Goal: Information Seeking & Learning: Learn about a topic

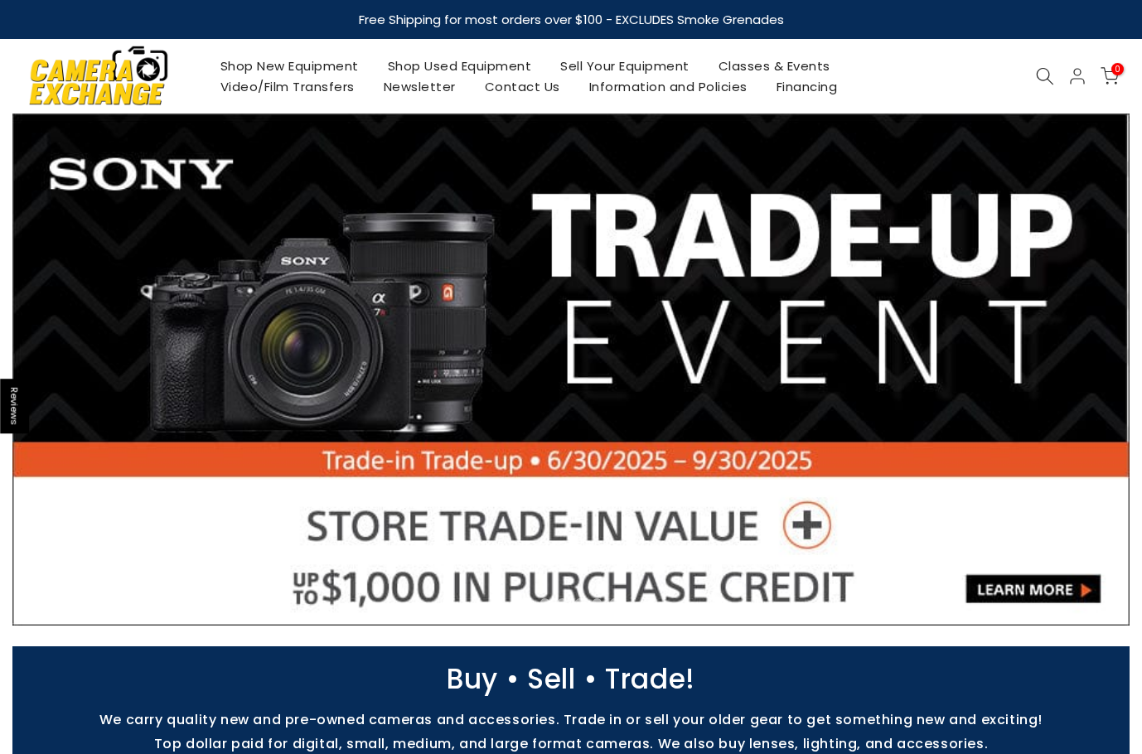
click at [462, 73] on link "Shop Used Equipment" at bounding box center [459, 66] width 173 height 21
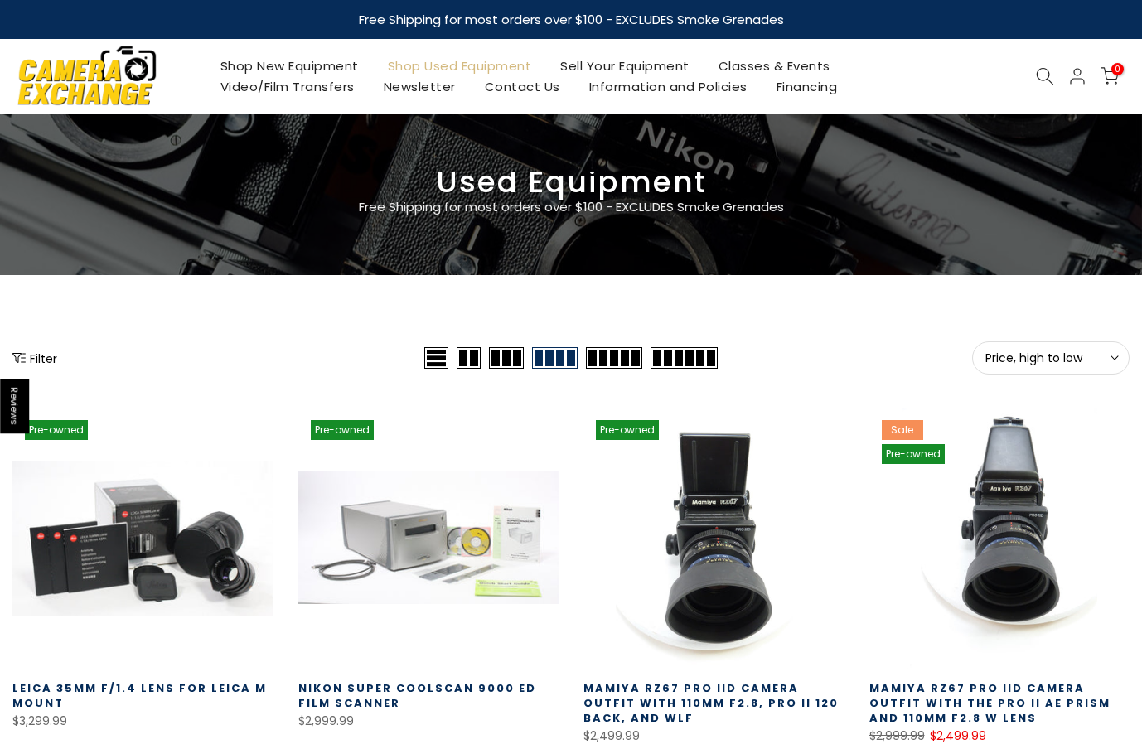
click at [1060, 358] on span "Price, high to low" at bounding box center [1051, 358] width 131 height 15
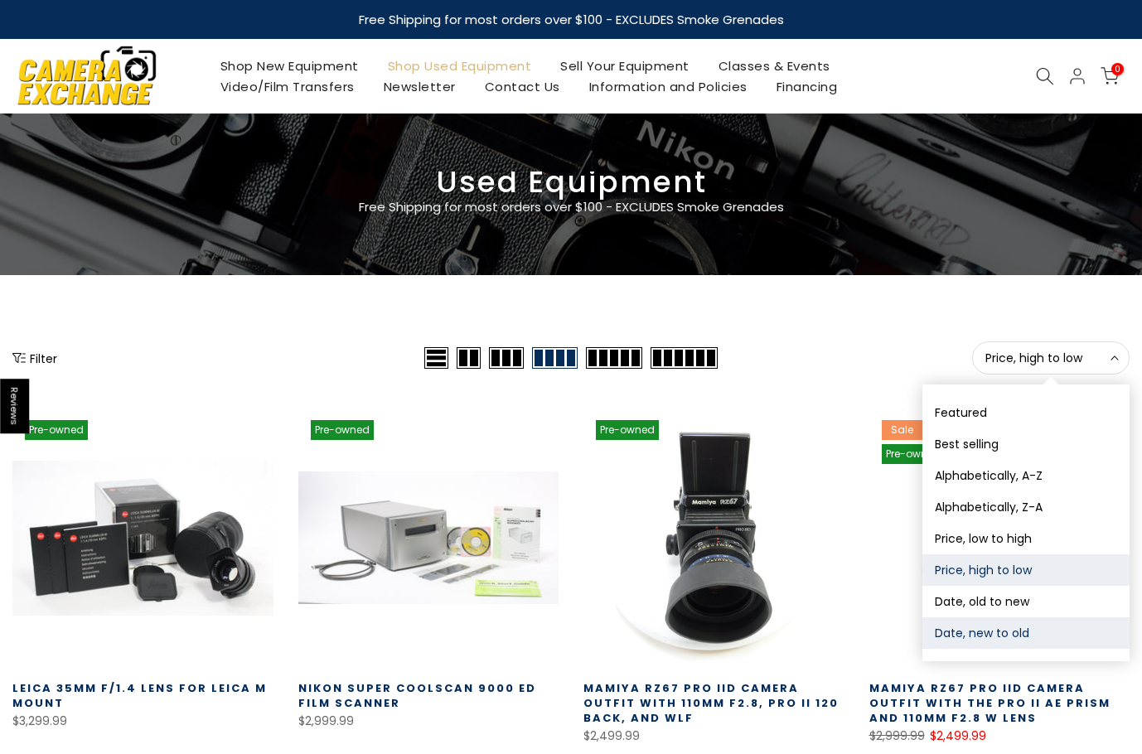
click at [1014, 626] on button "Date, new to old" at bounding box center [1026, 634] width 207 height 32
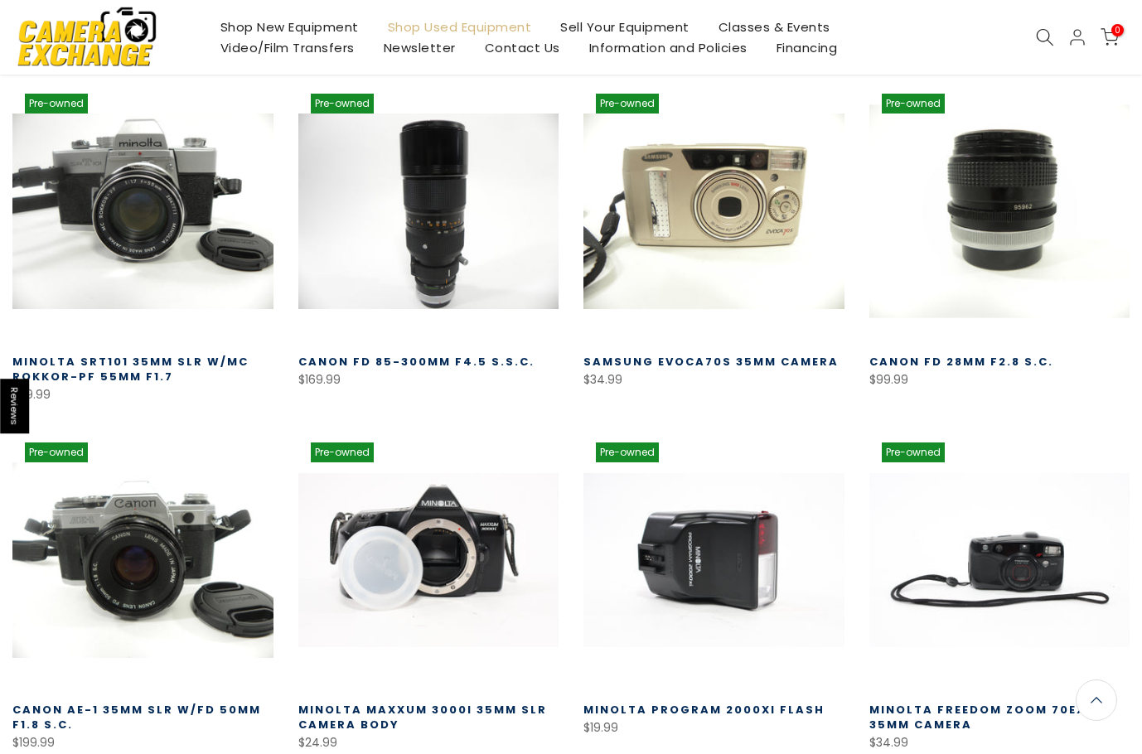
scroll to position [290, 0]
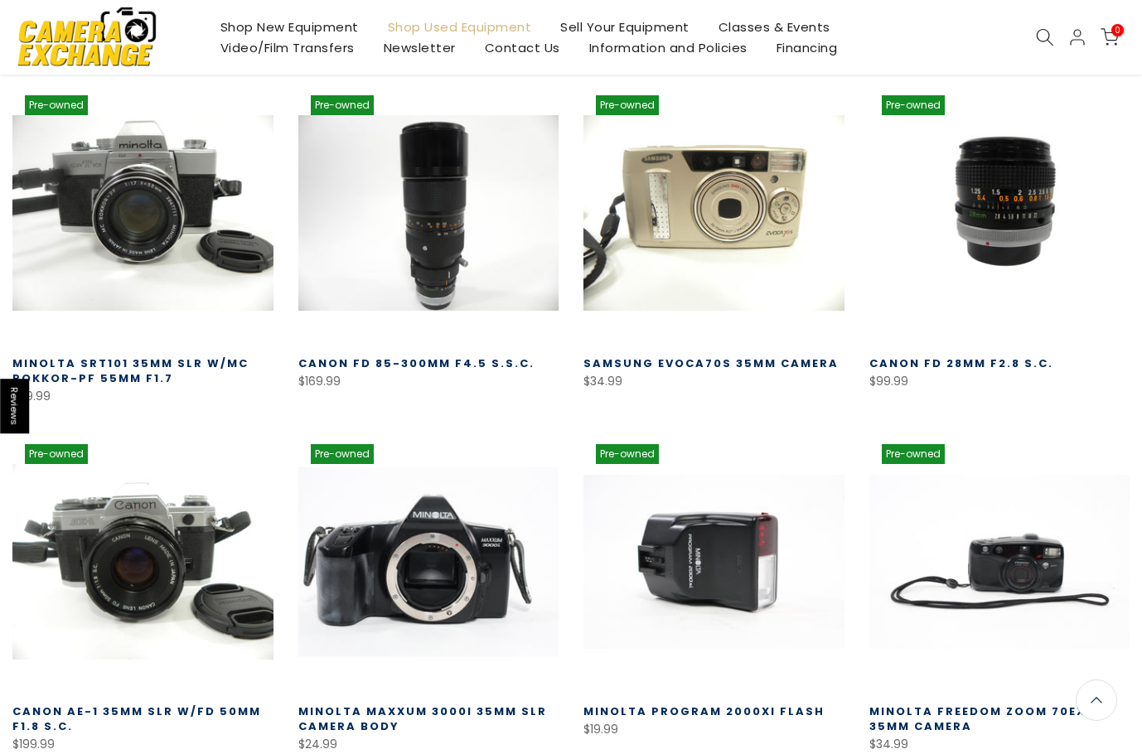
click at [455, 586] on link at bounding box center [428, 562] width 261 height 261
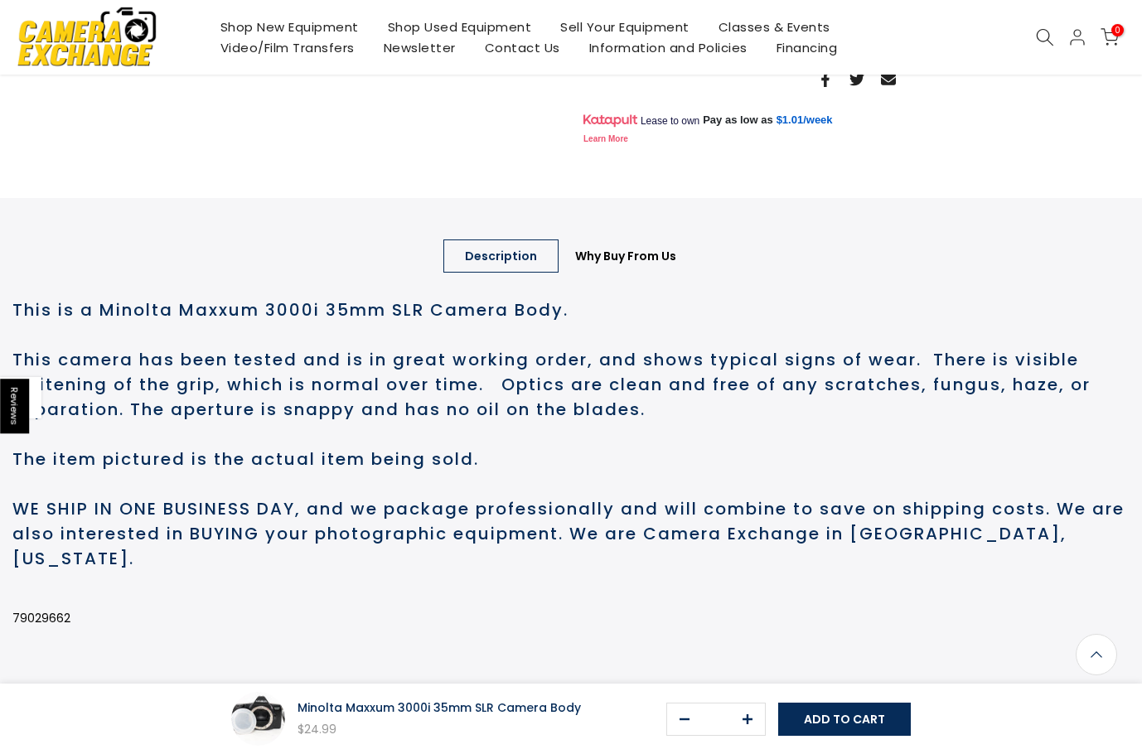
scroll to position [662, 0]
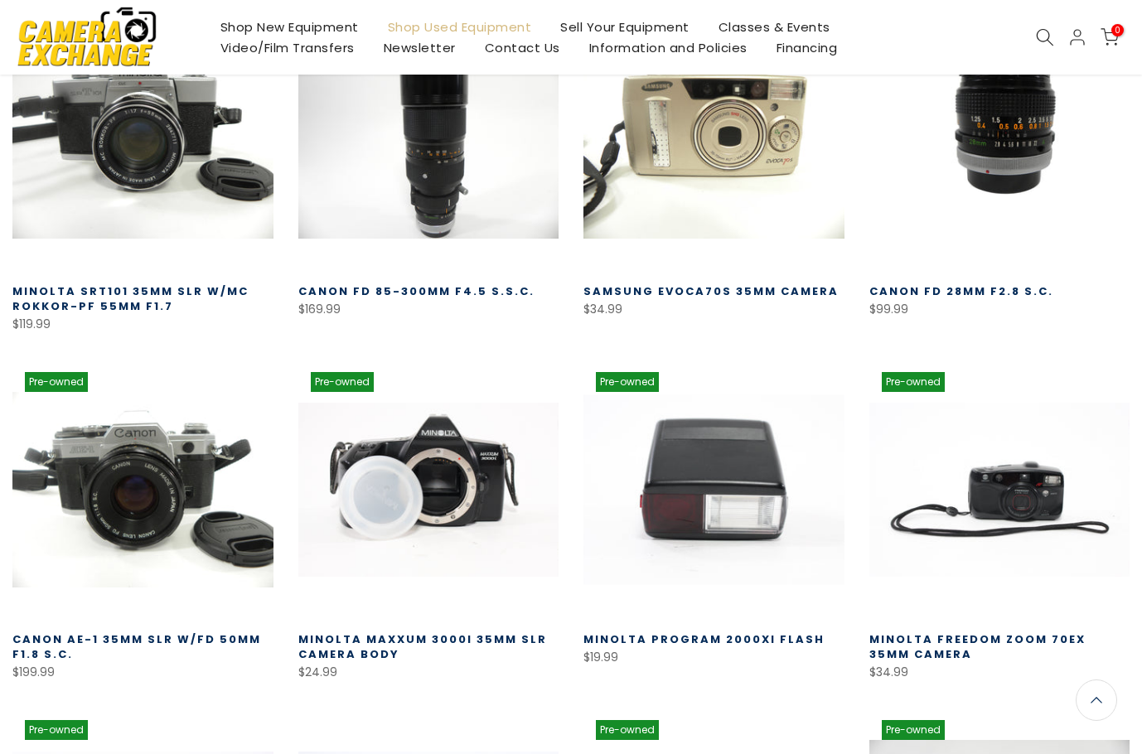
scroll to position [375, 0]
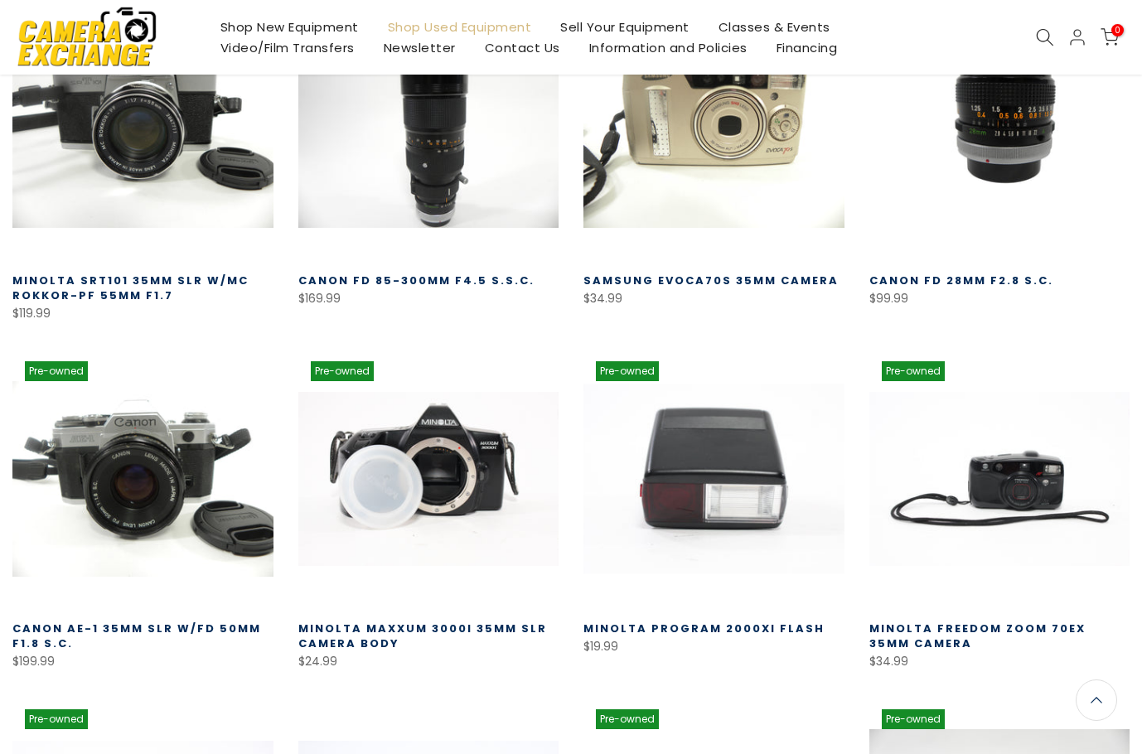
click at [728, 484] on link at bounding box center [714, 479] width 261 height 261
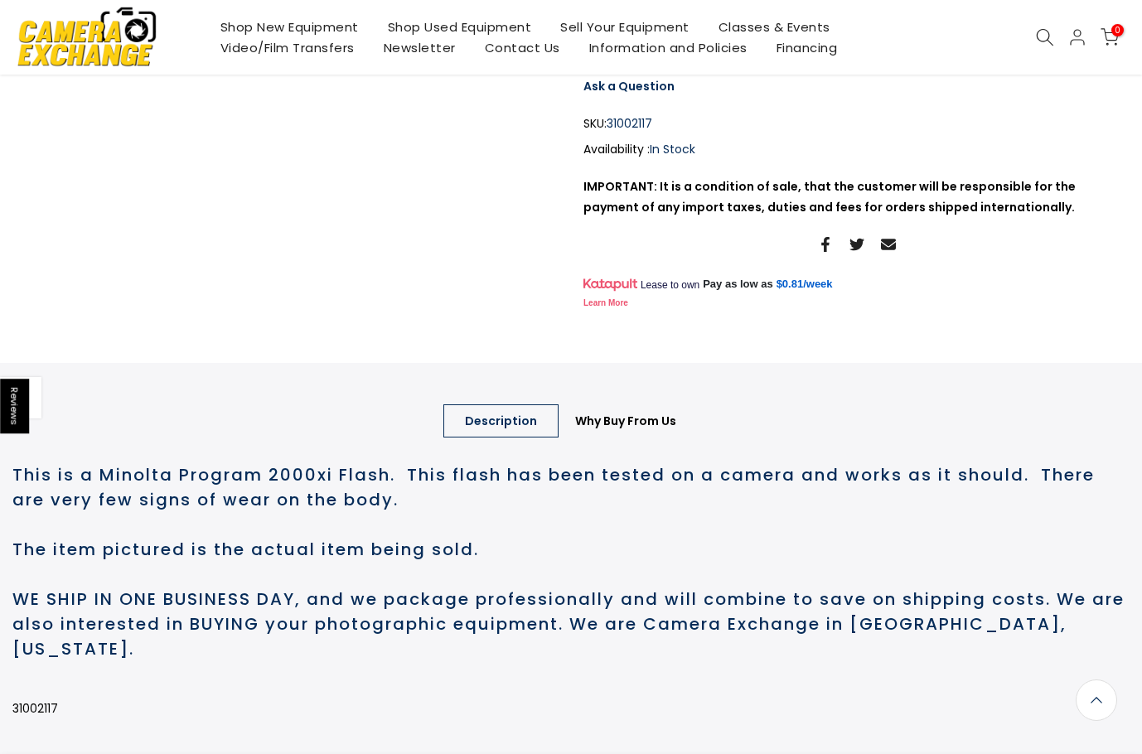
scroll to position [580, 0]
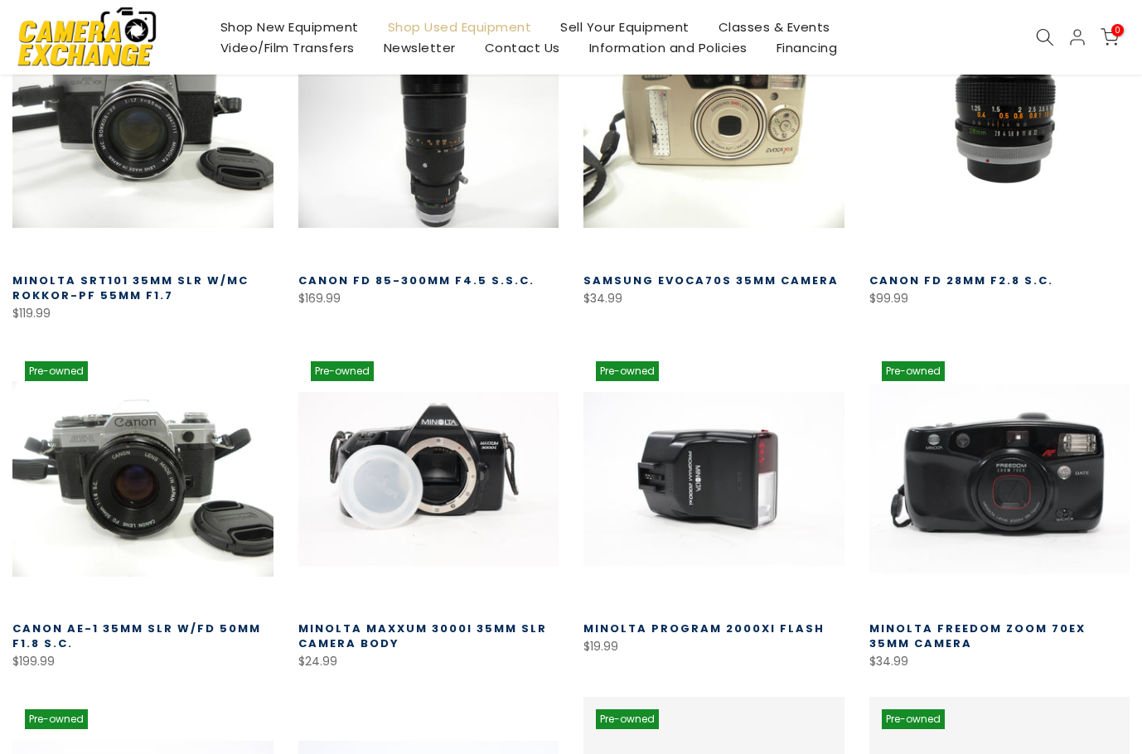
scroll to position [375, 0]
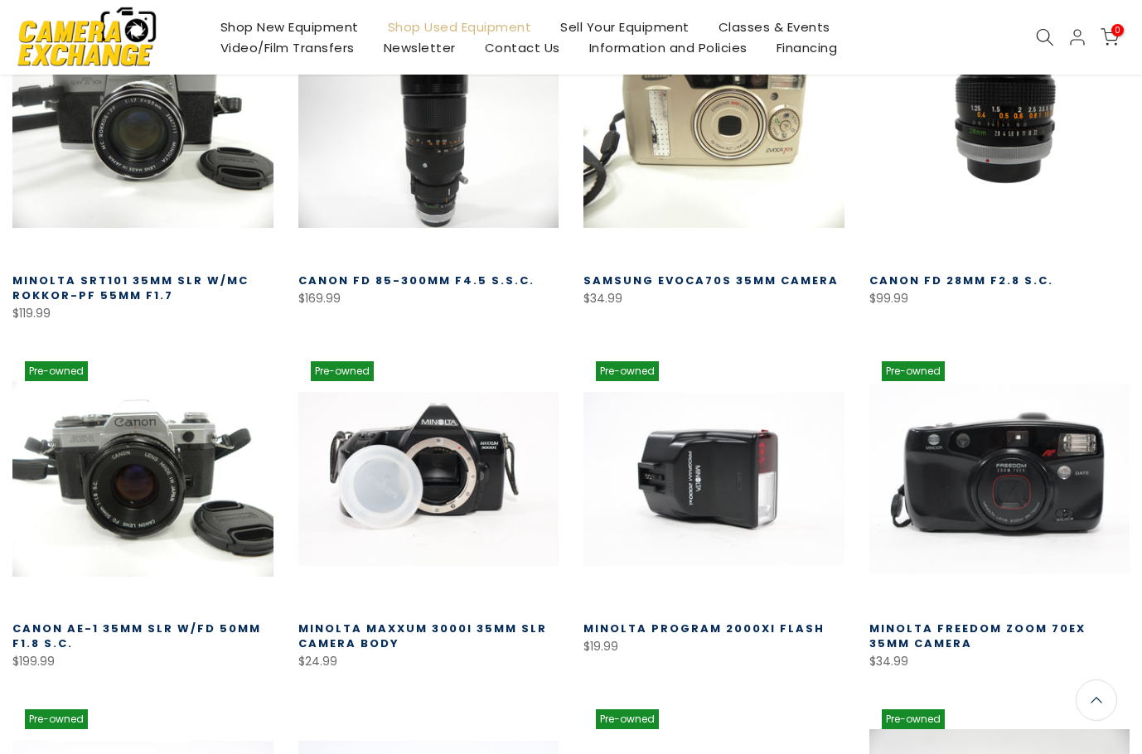
click at [993, 483] on link at bounding box center [1000, 479] width 261 height 261
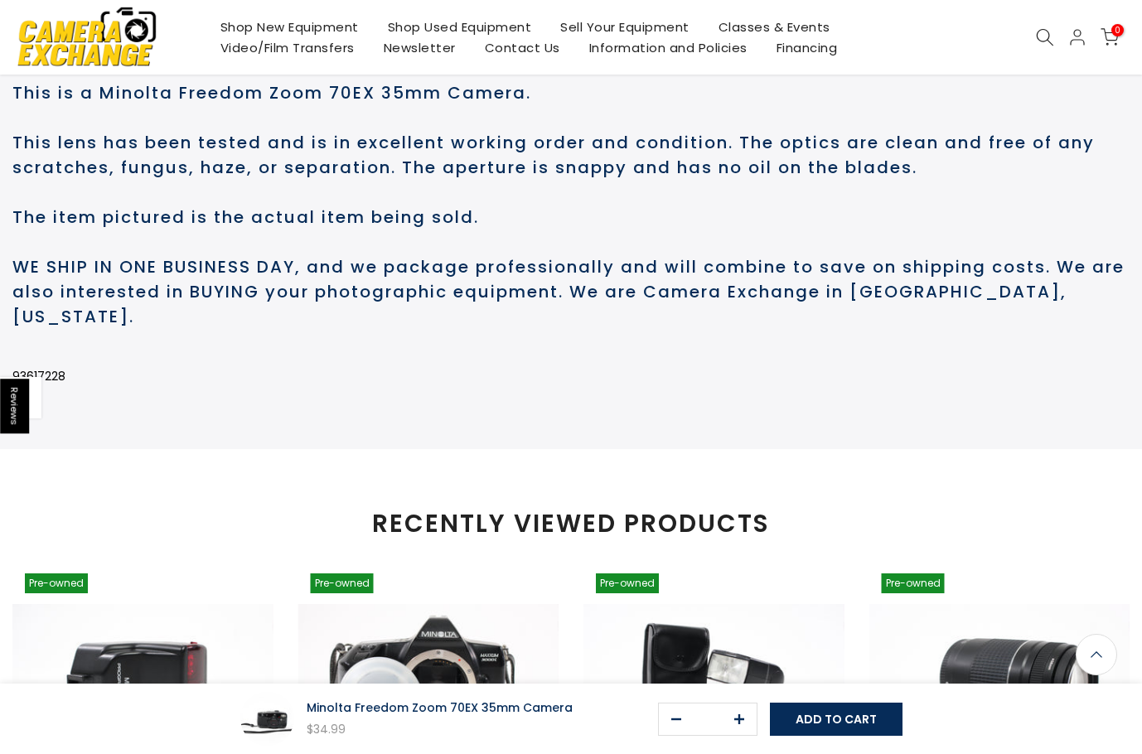
scroll to position [879, 0]
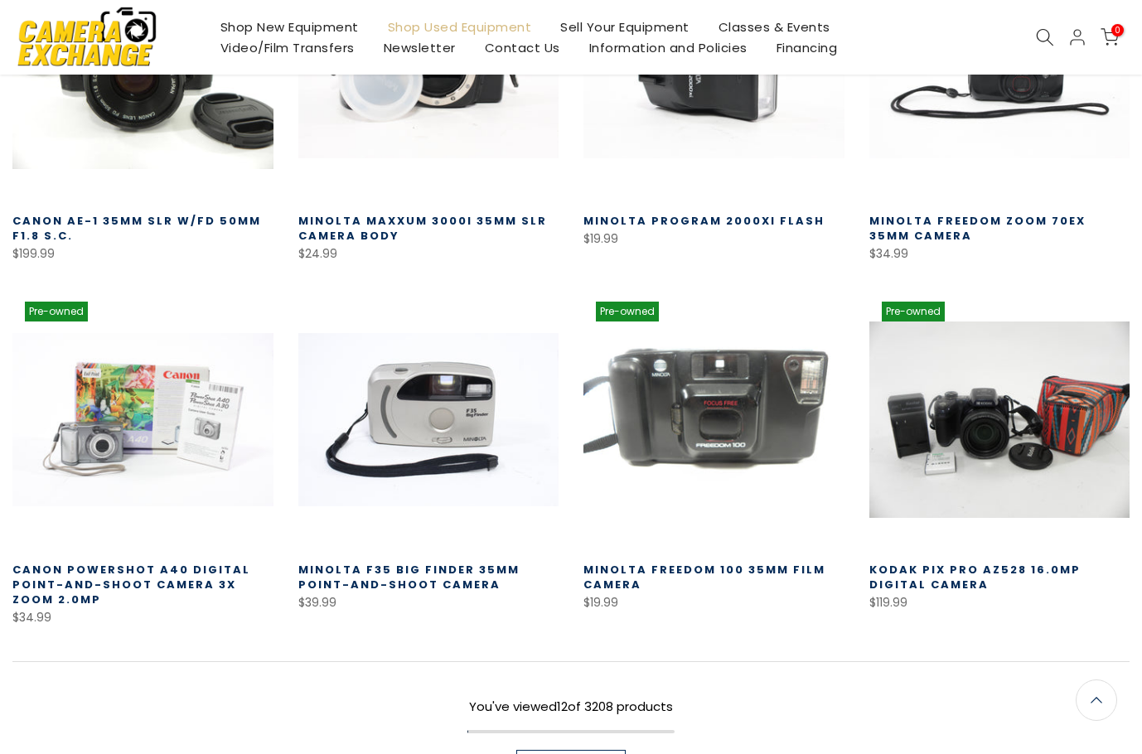
scroll to position [789, 0]
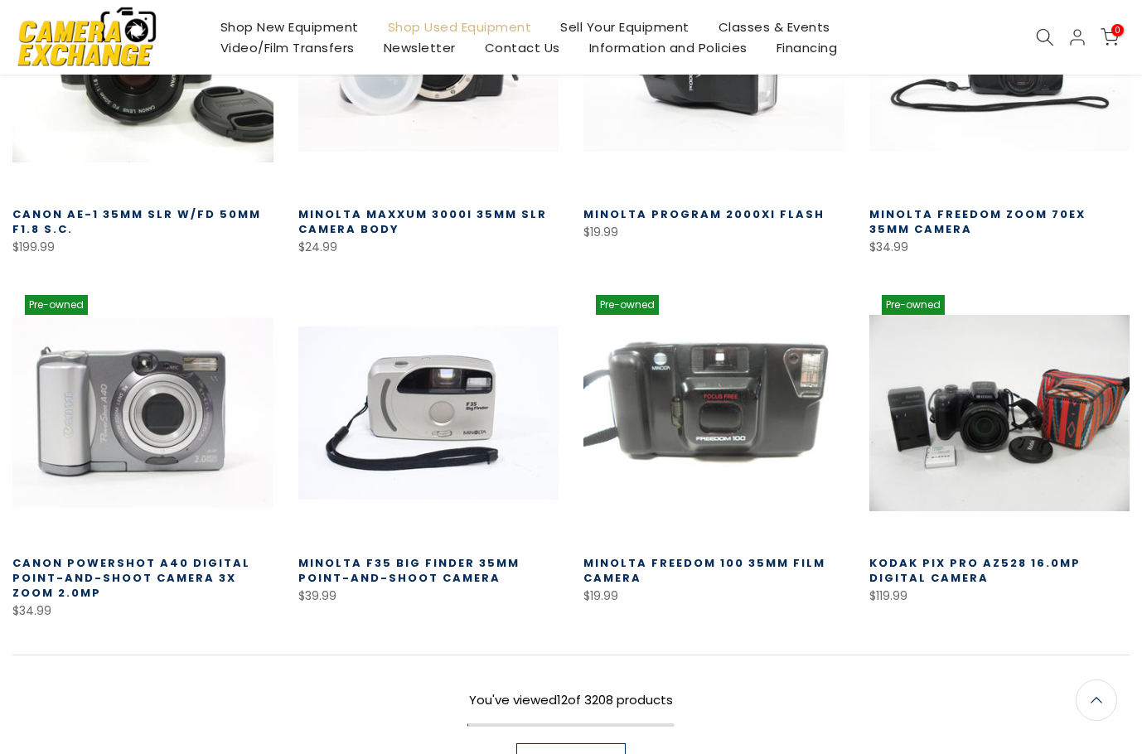
click at [165, 431] on link at bounding box center [142, 413] width 261 height 261
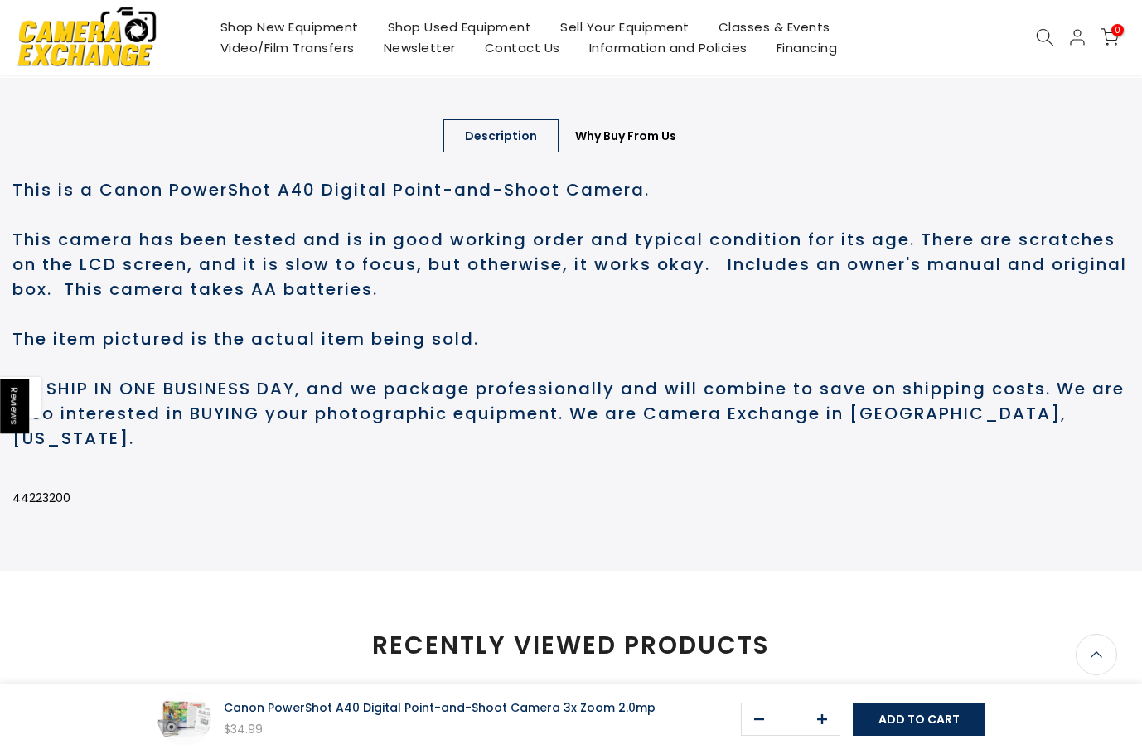
scroll to position [827, 0]
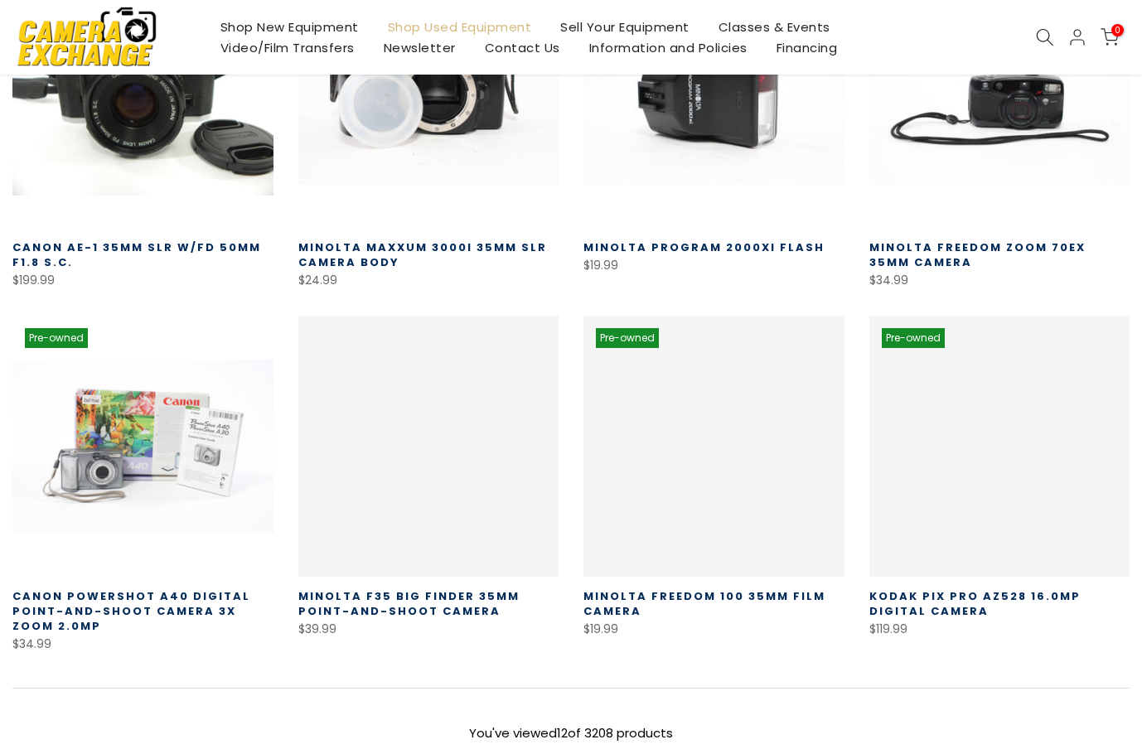
scroll to position [789, 0]
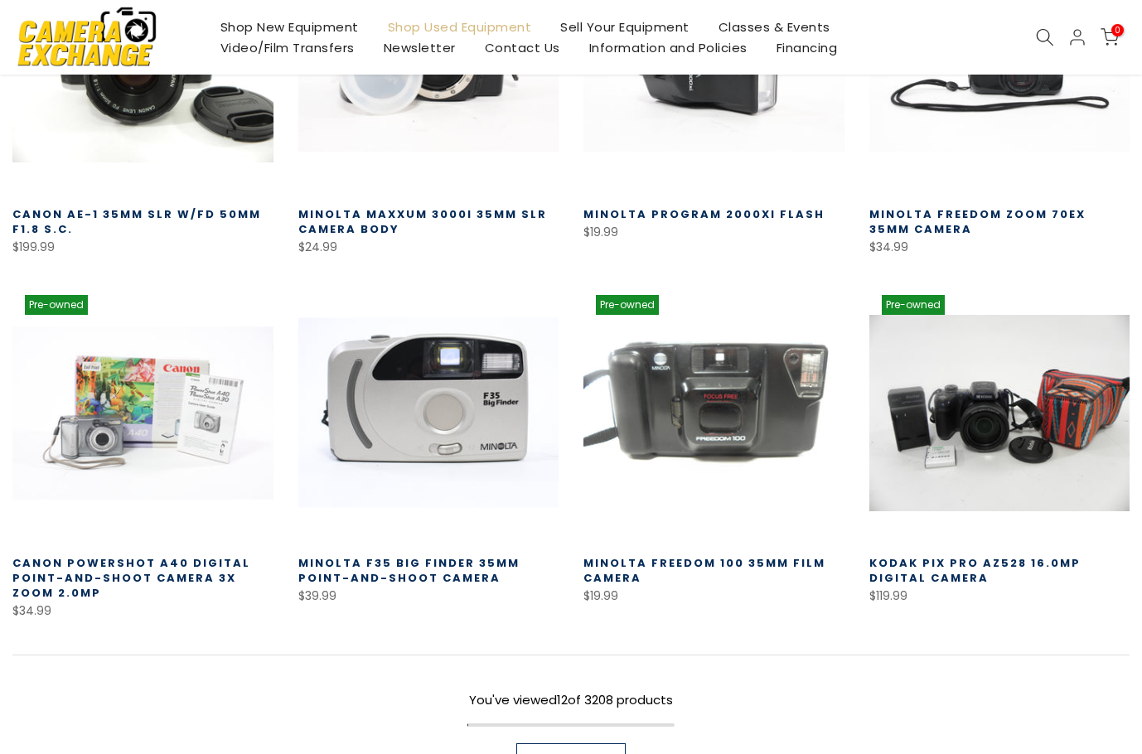
click at [488, 423] on link at bounding box center [428, 413] width 261 height 261
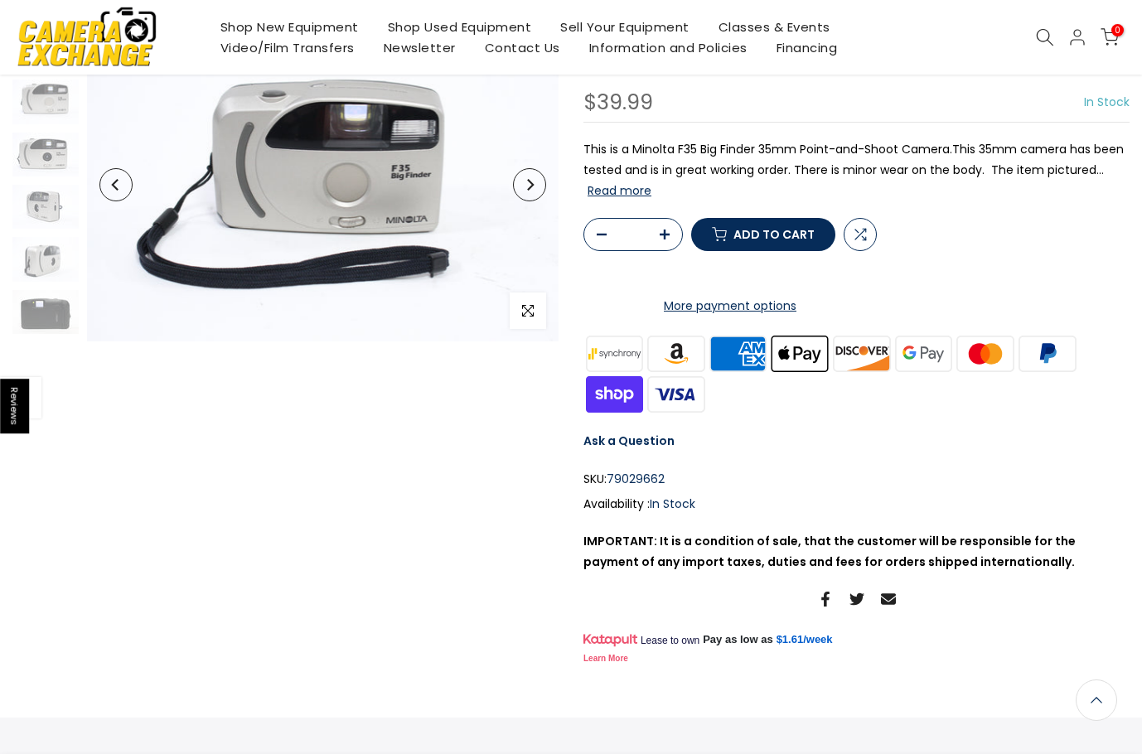
scroll to position [164, 0]
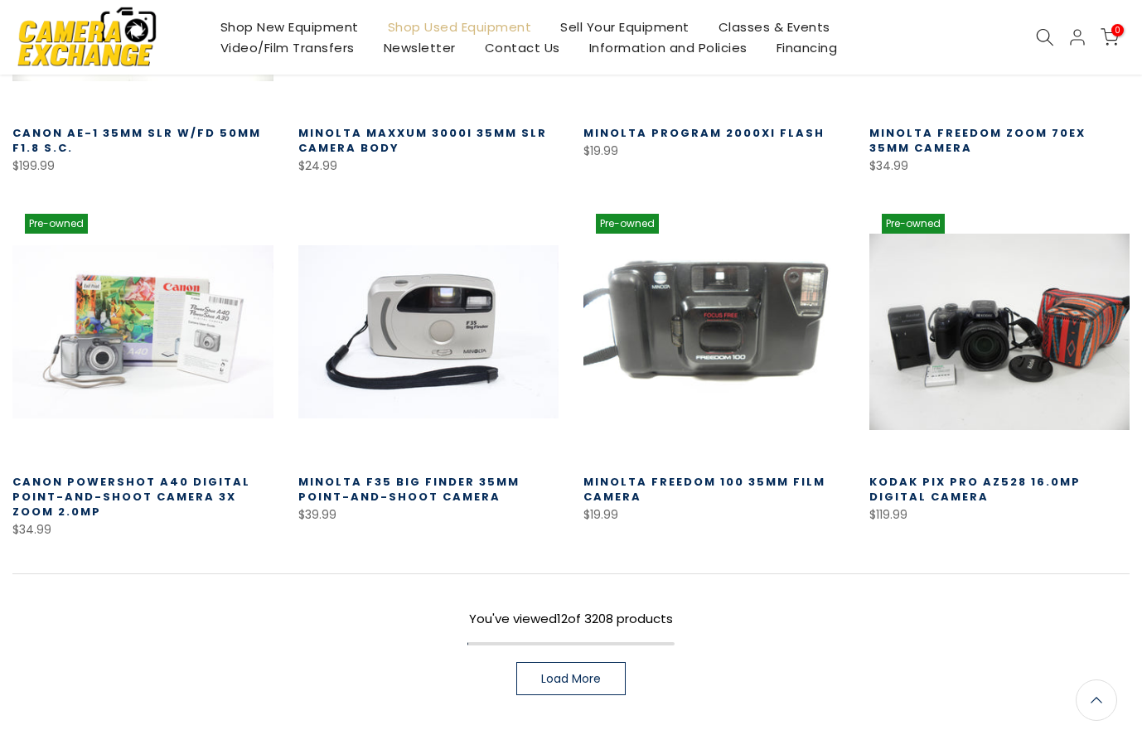
scroll to position [872, 0]
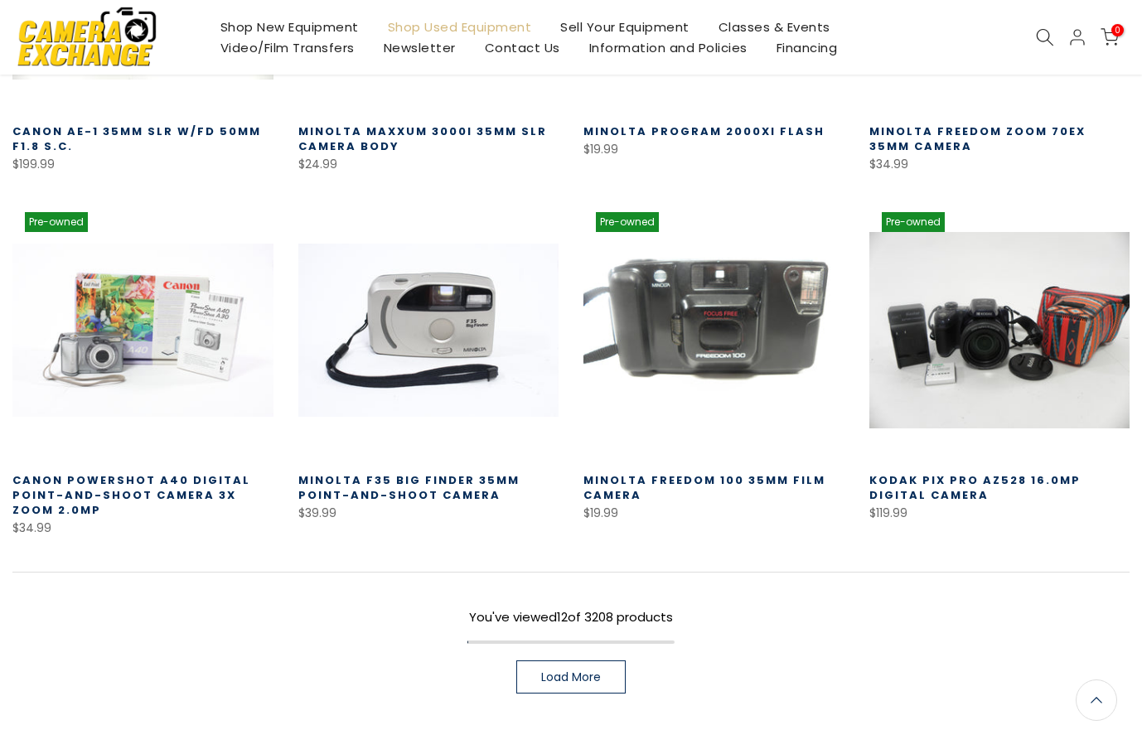
drag, startPoint x: 569, startPoint y: 667, endPoint x: 530, endPoint y: 519, distance: 153.4
click at [569, 667] on link "Load More" at bounding box center [571, 677] width 109 height 33
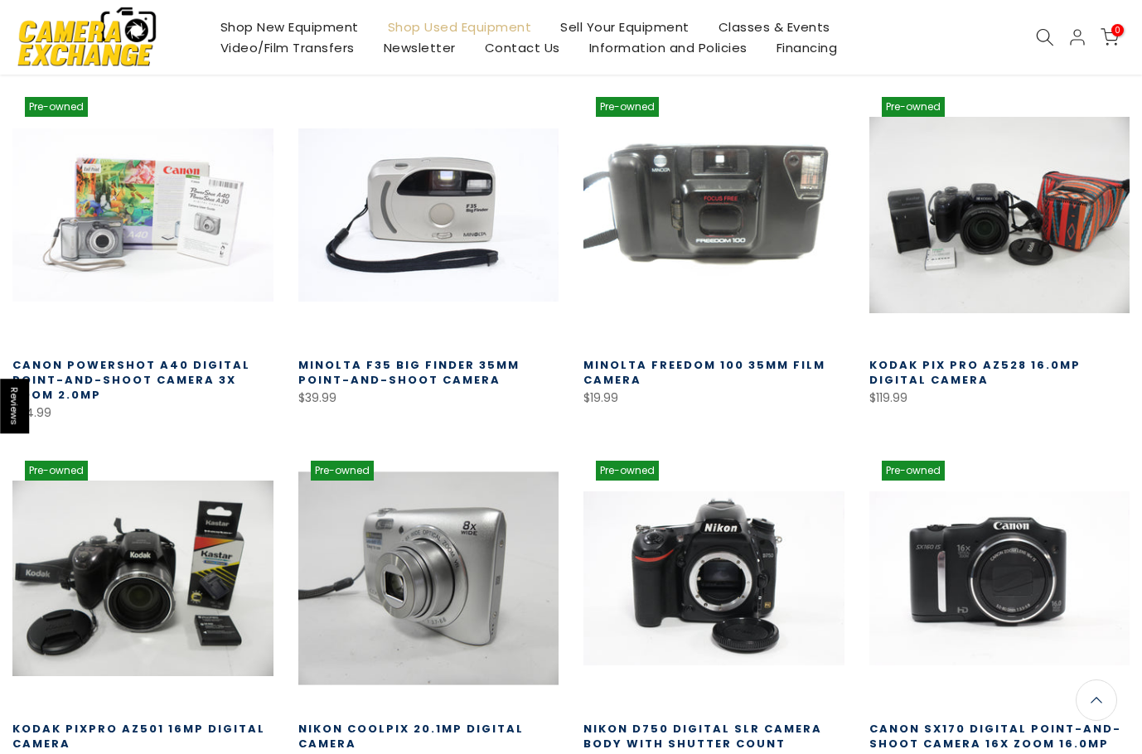
scroll to position [1121, 0]
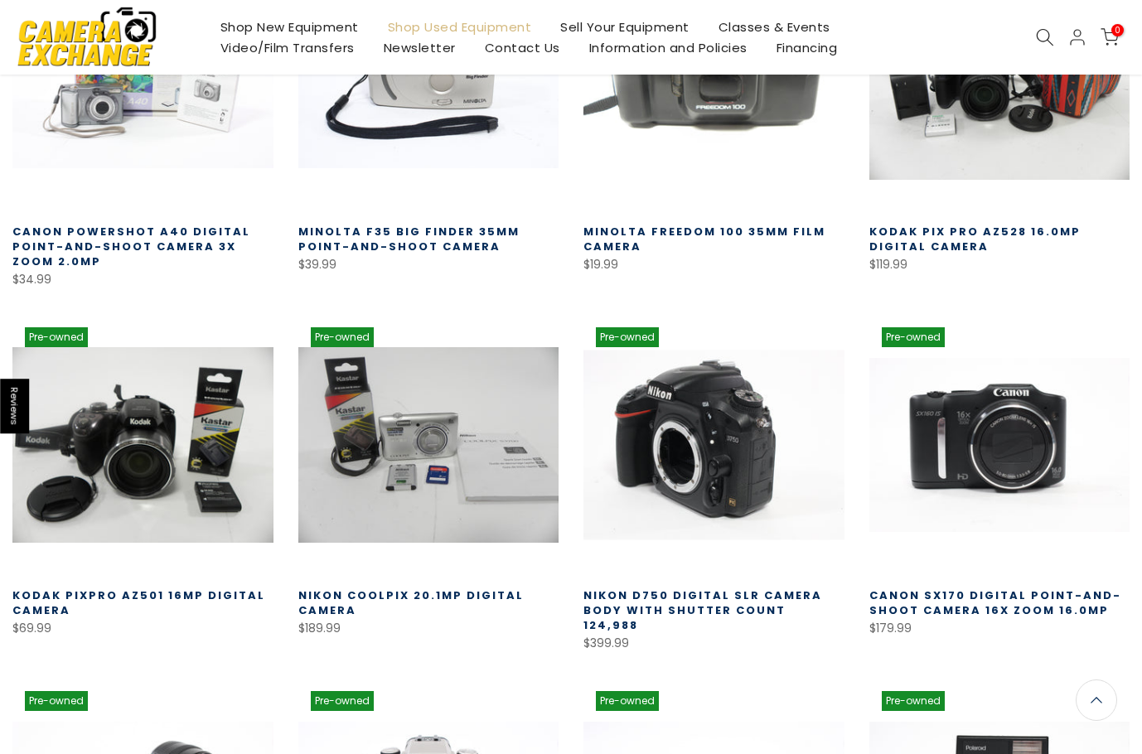
click at [696, 461] on link at bounding box center [714, 445] width 261 height 261
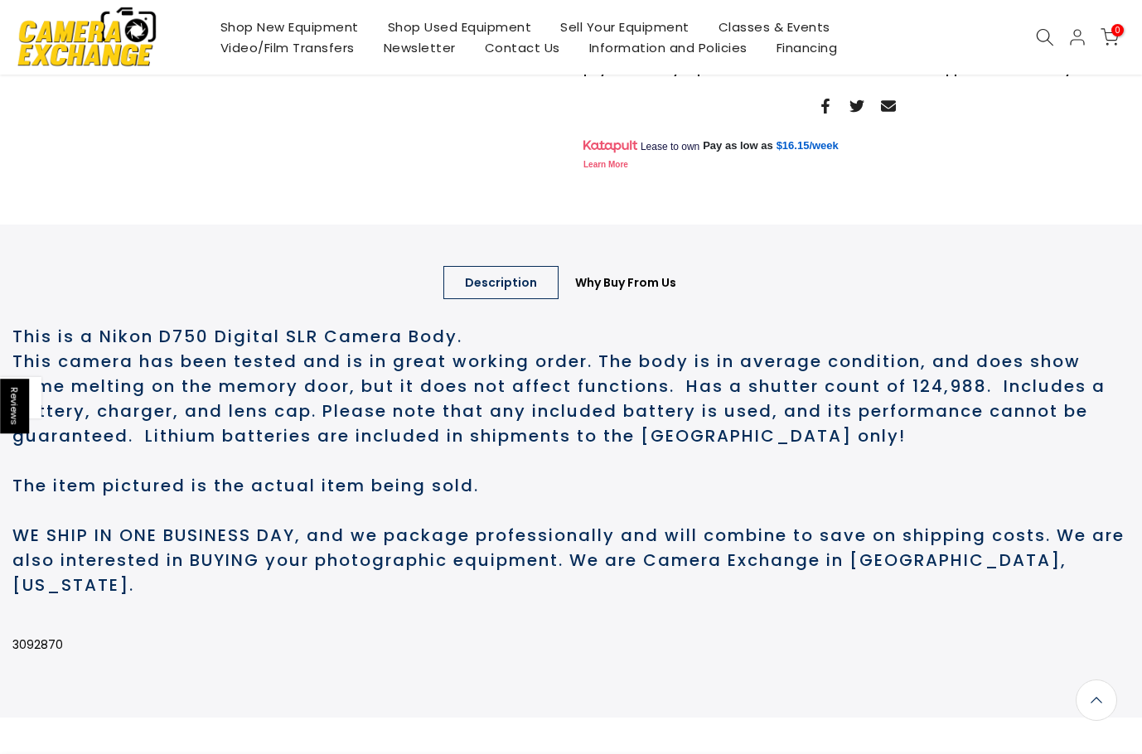
scroll to position [663, 0]
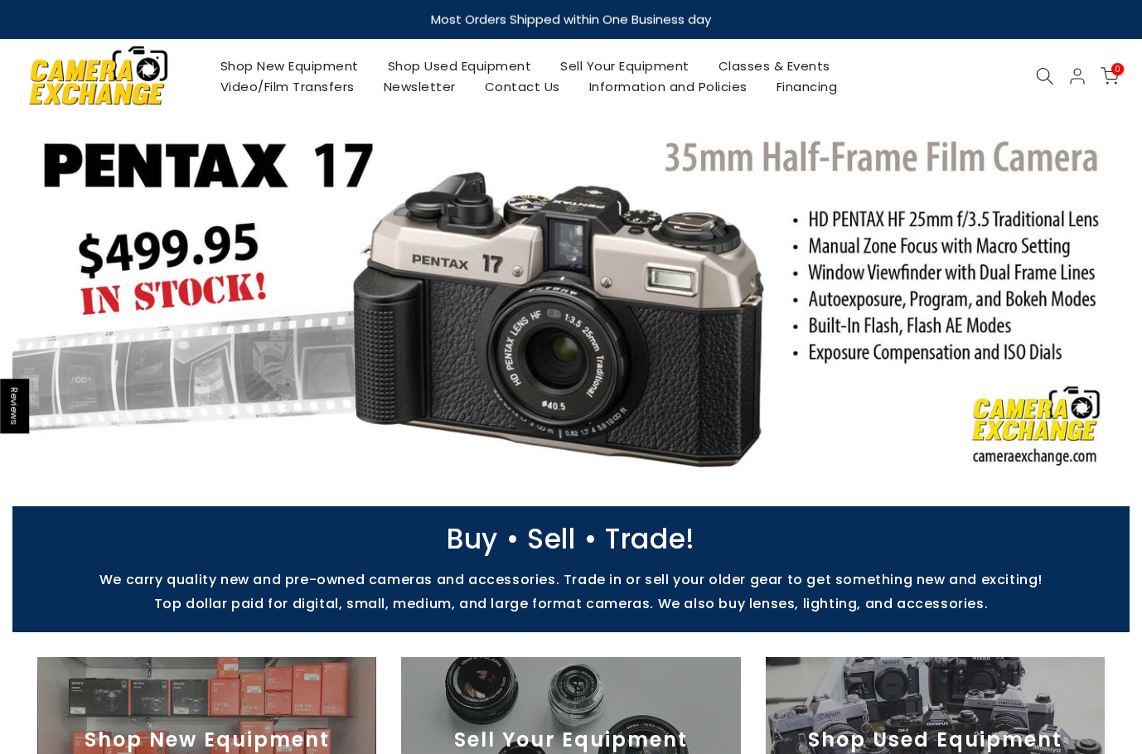
click at [1095, 301] on button "Next" at bounding box center [1088, 300] width 33 height 33
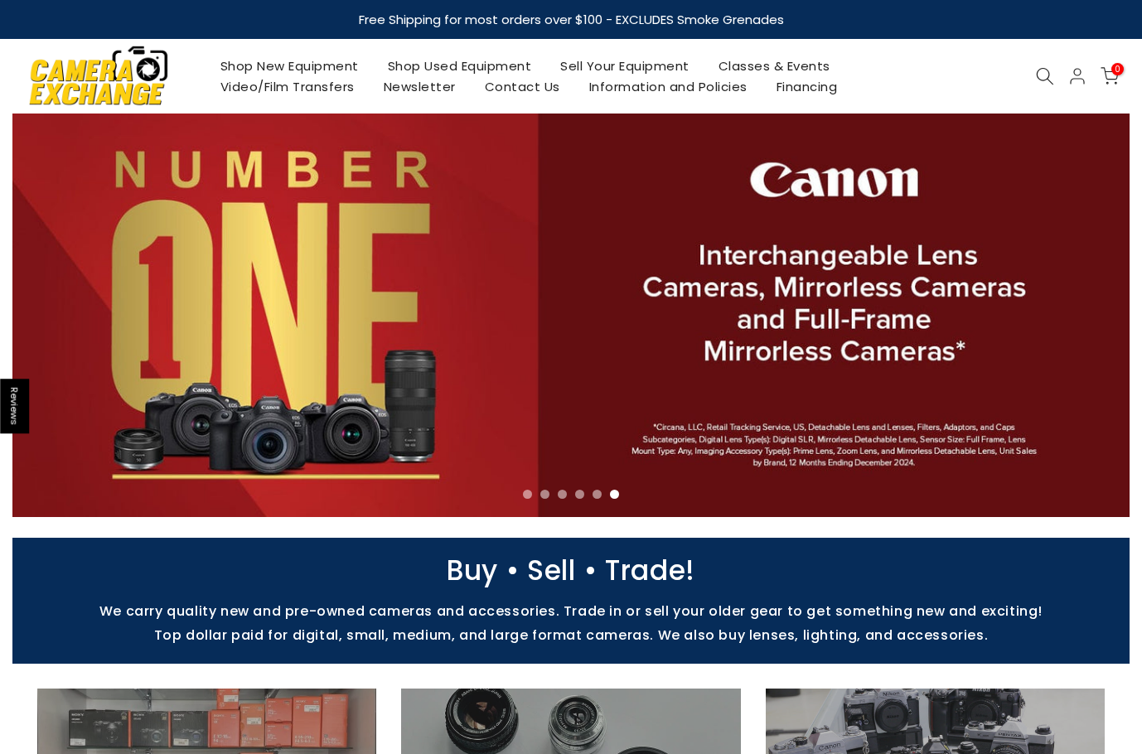
click at [1095, 301] on button "Next" at bounding box center [1088, 315] width 33 height 33
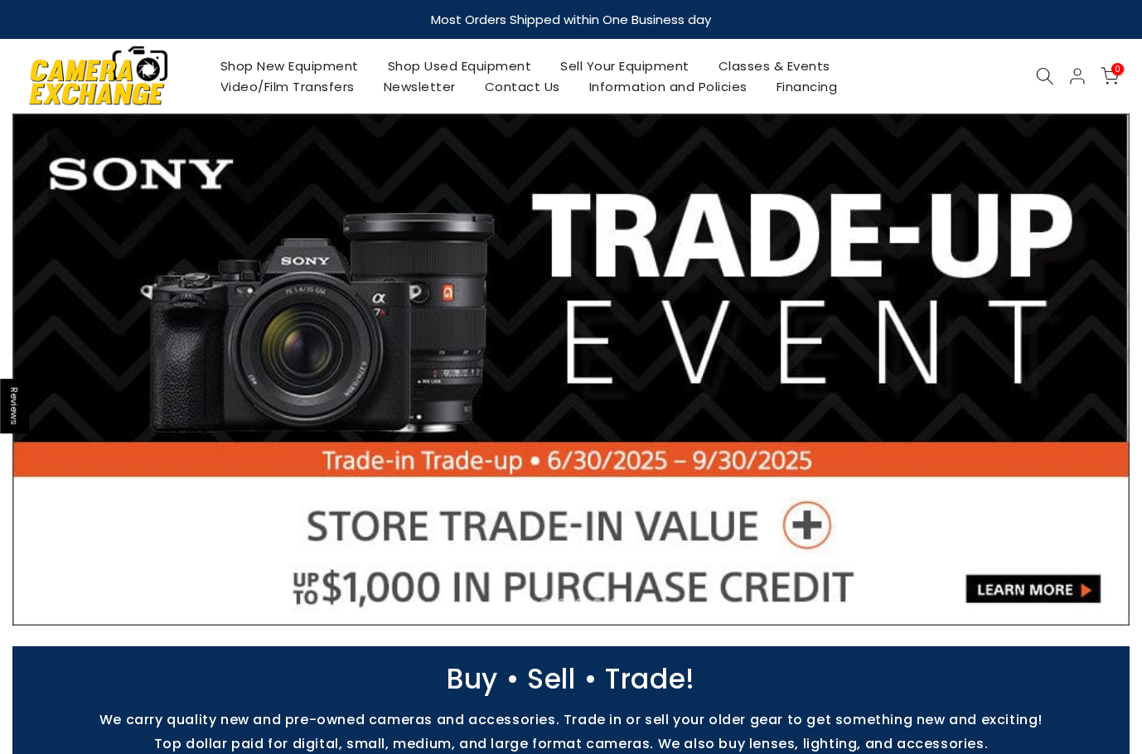
click at [1085, 373] on icon "Next" at bounding box center [1089, 370] width 12 height 12
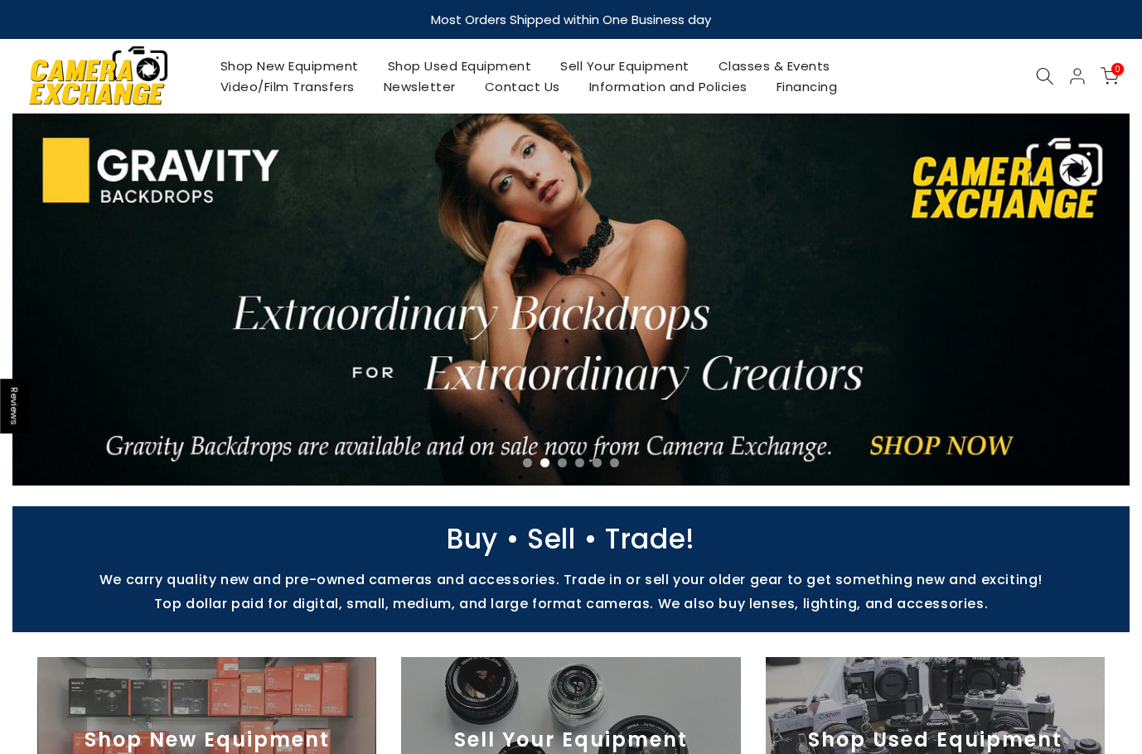
click at [1092, 303] on icon "Next" at bounding box center [1089, 300] width 12 height 12
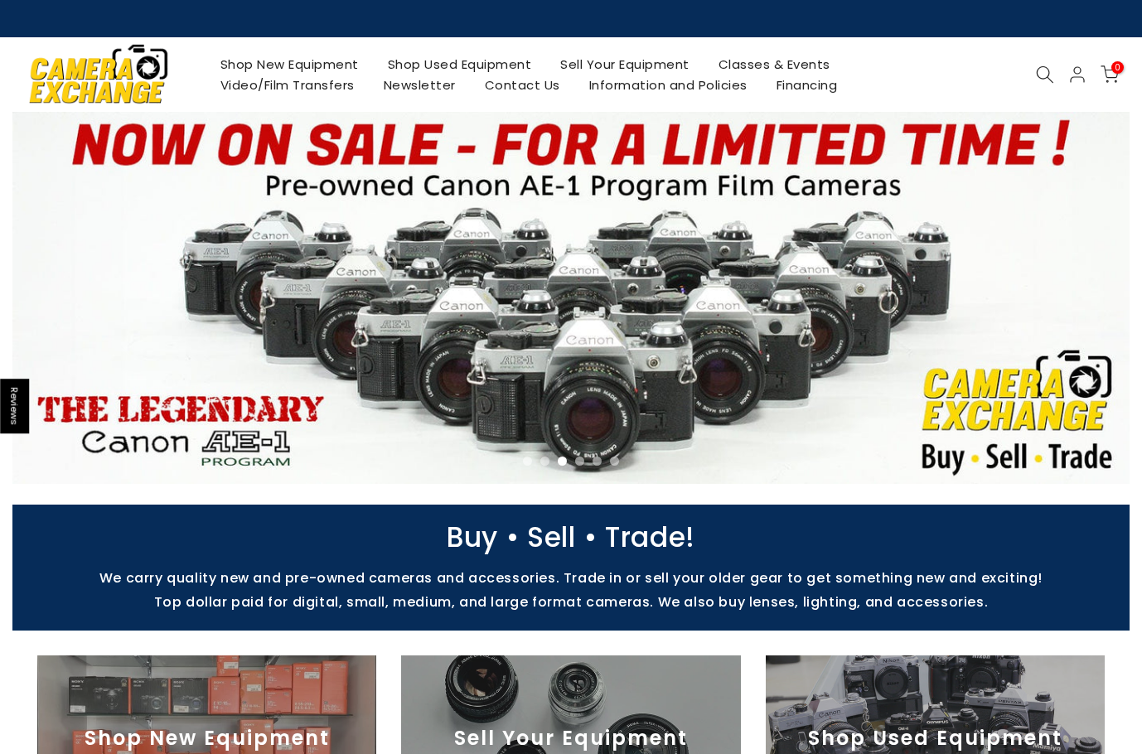
click at [1092, 303] on icon "Next" at bounding box center [1089, 299] width 12 height 12
